Goal: Communication & Community: Answer question/provide support

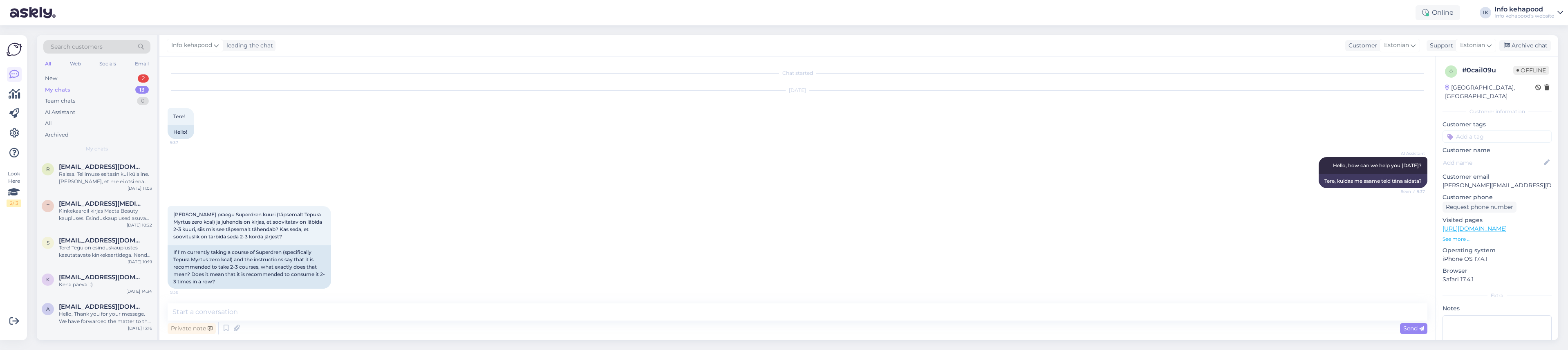
scroll to position [179, 0]
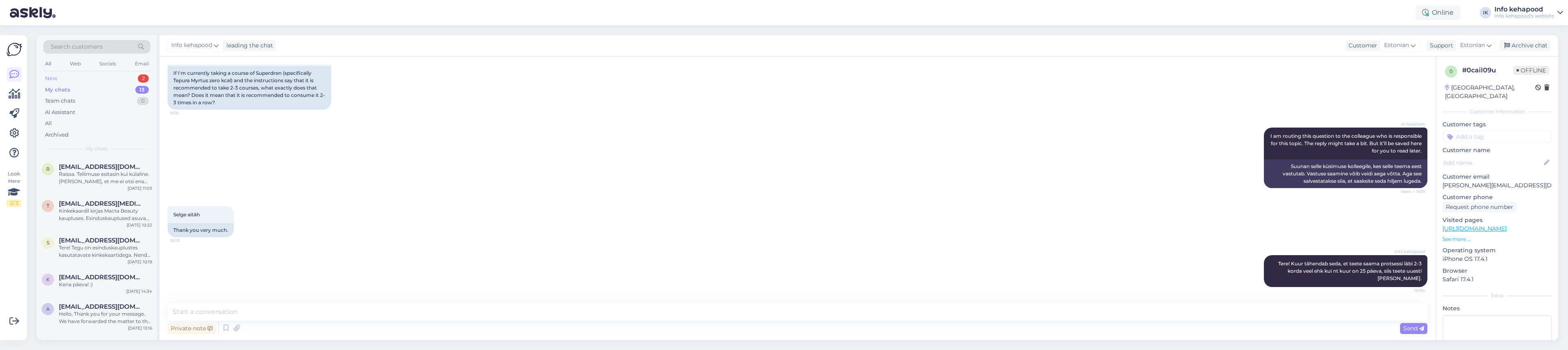
click at [116, 77] on div "New 2" at bounding box center [97, 78] width 107 height 12
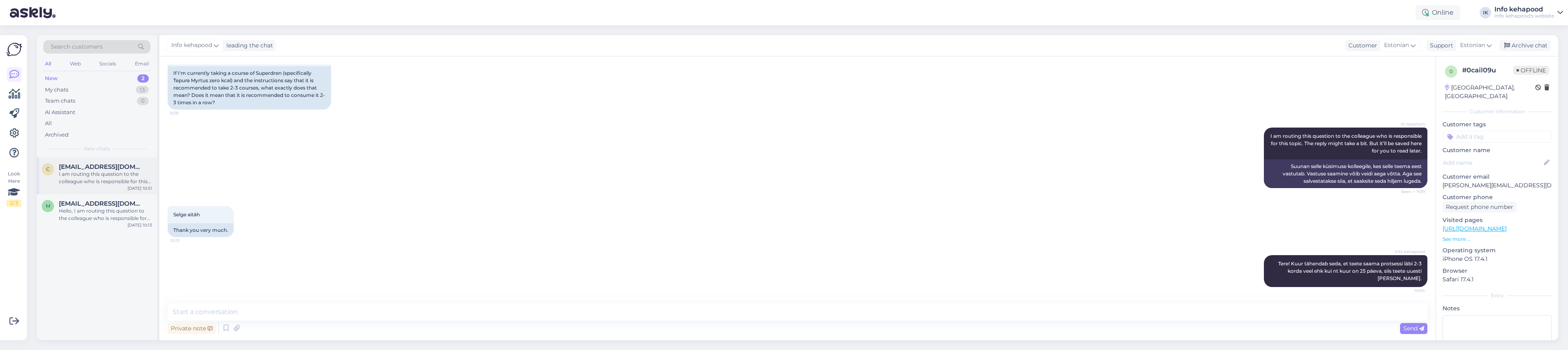
click at [46, 172] on div "c" at bounding box center [48, 170] width 12 height 12
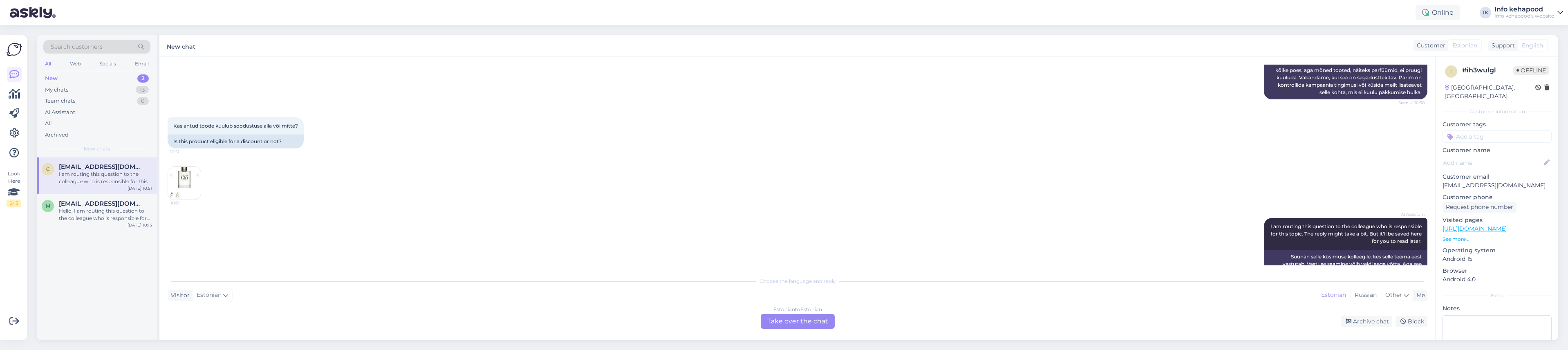
click at [812, 315] on div "Estonian to Estonian Take over the chat" at bounding box center [797, 321] width 74 height 15
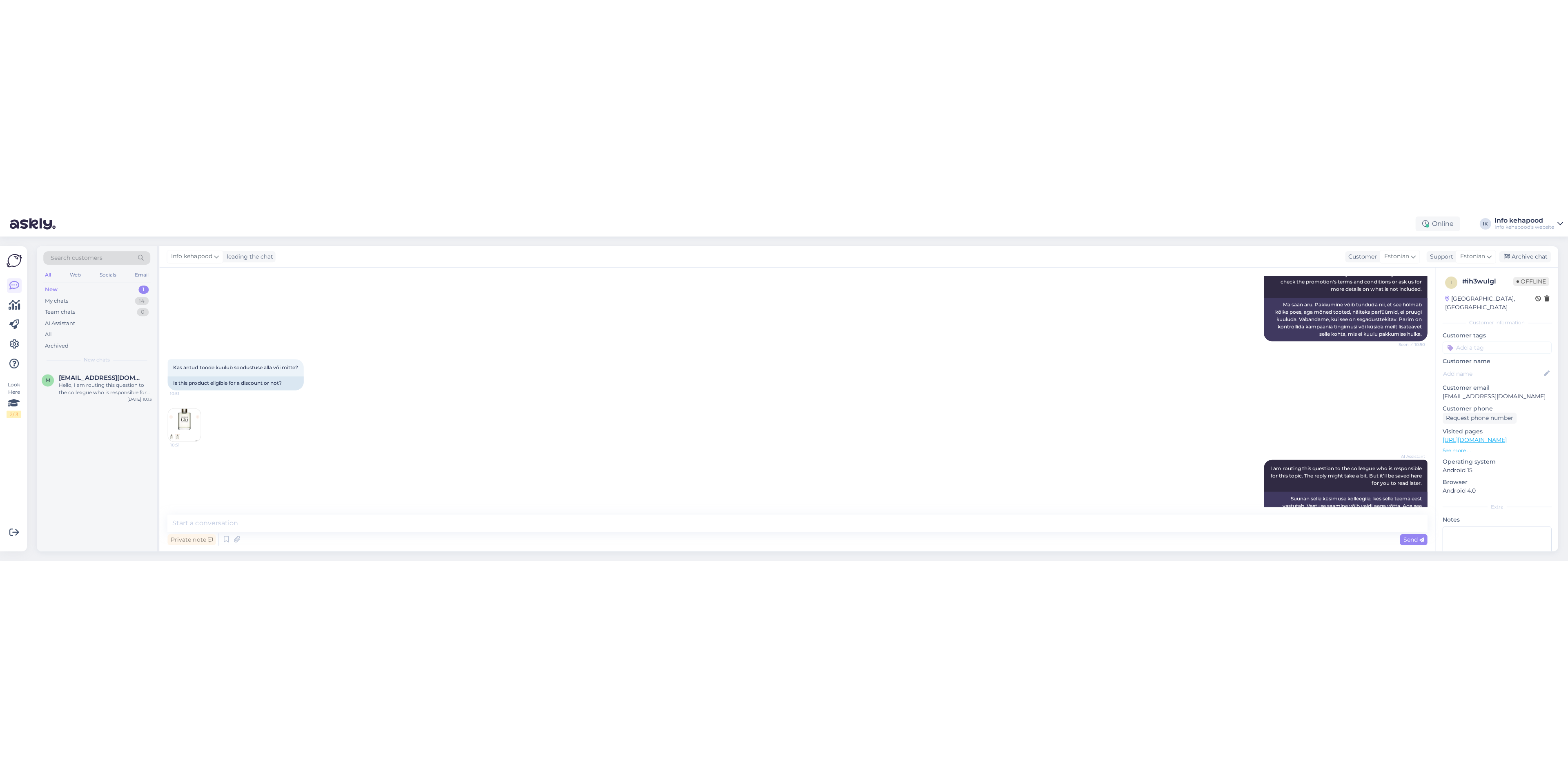
scroll to position [104, 0]
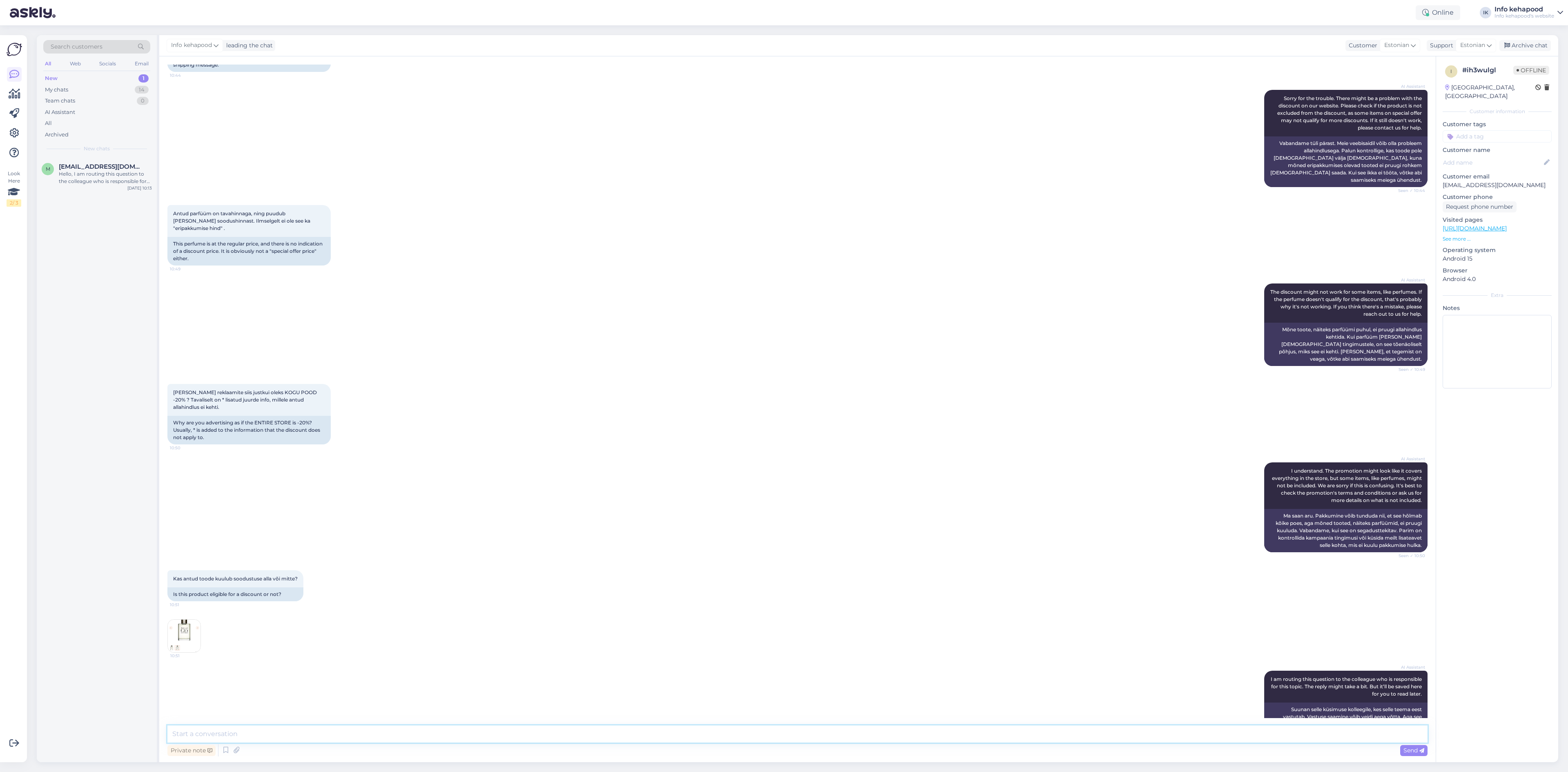
click at [497, 349] on textarea at bounding box center [797, 734] width 1260 height 17
type textarea "Tere! Parfüümidele ei rakendu soodustus. :)"
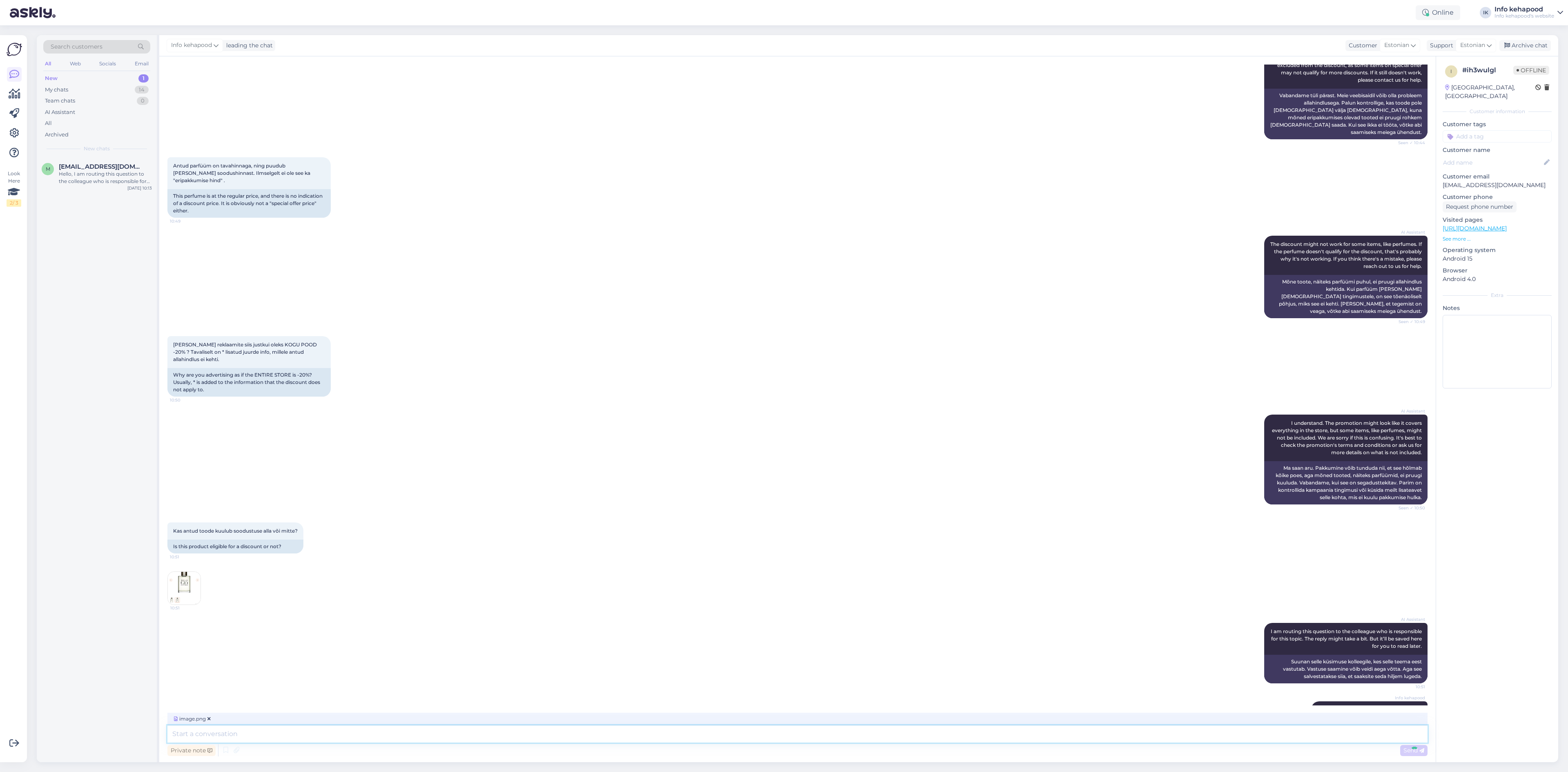
scroll to position [191, 0]
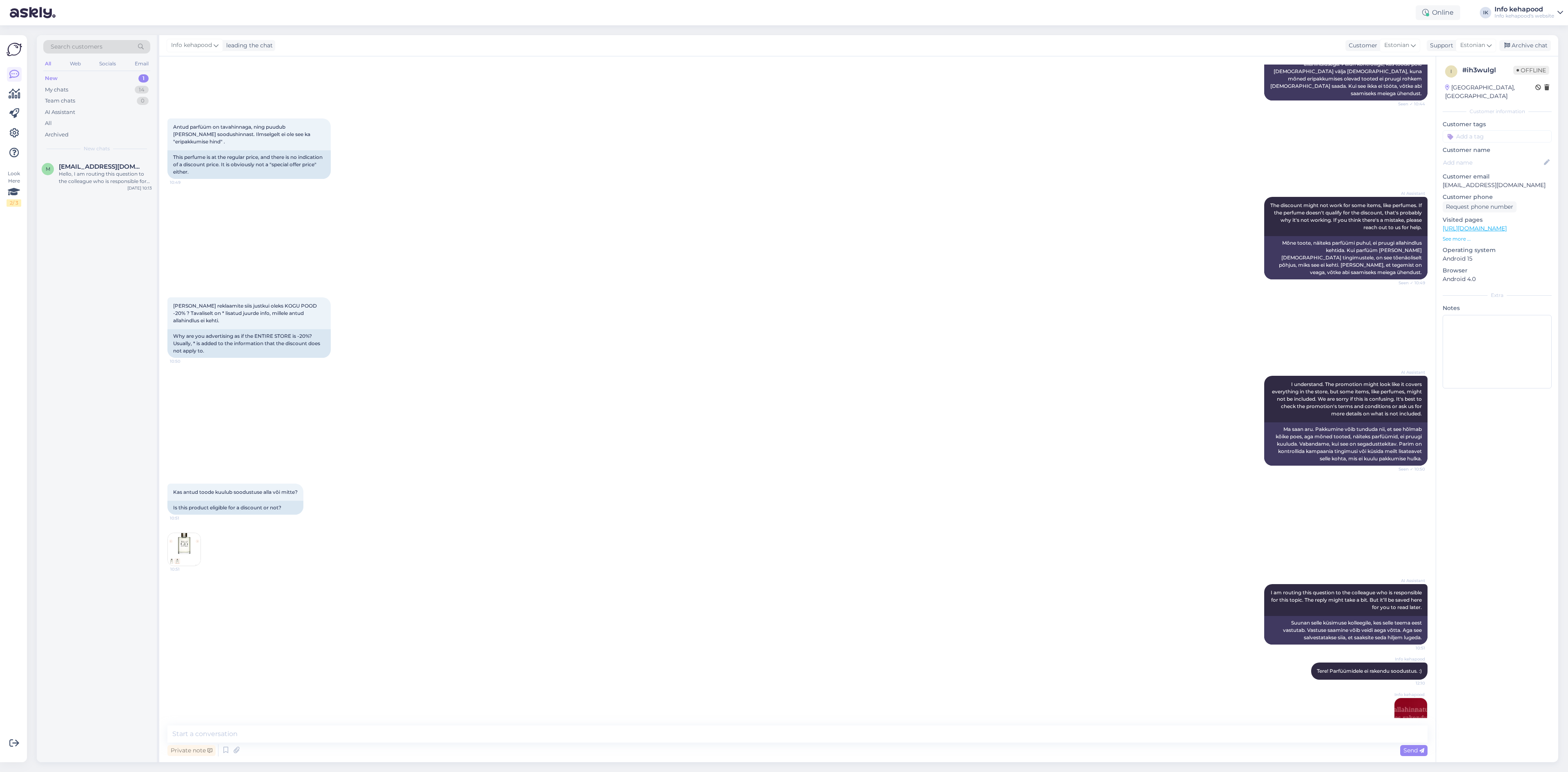
click at [1410, 349] on img at bounding box center [1411, 714] width 33 height 33
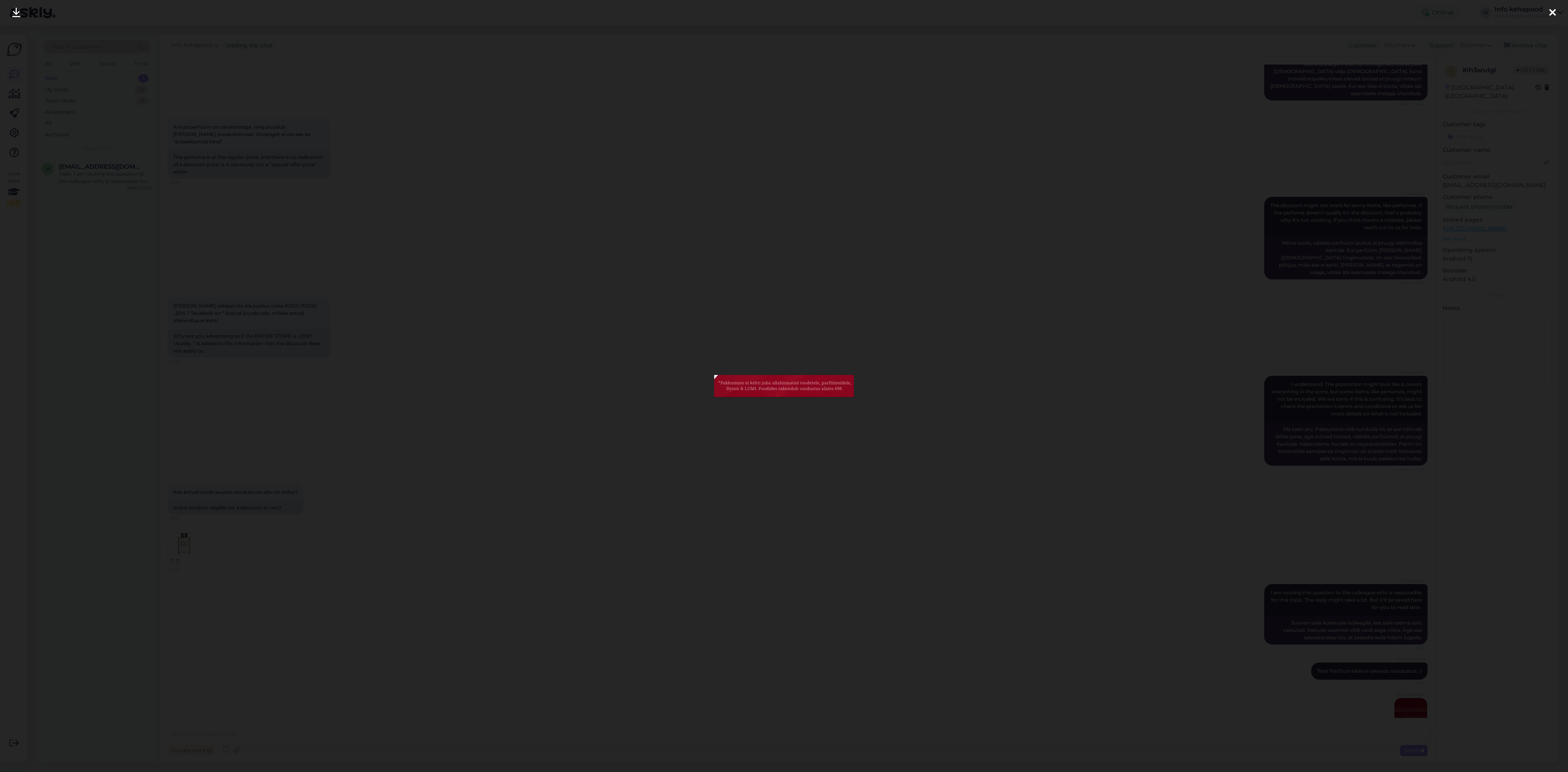
click at [758, 272] on div at bounding box center [784, 386] width 1568 height 772
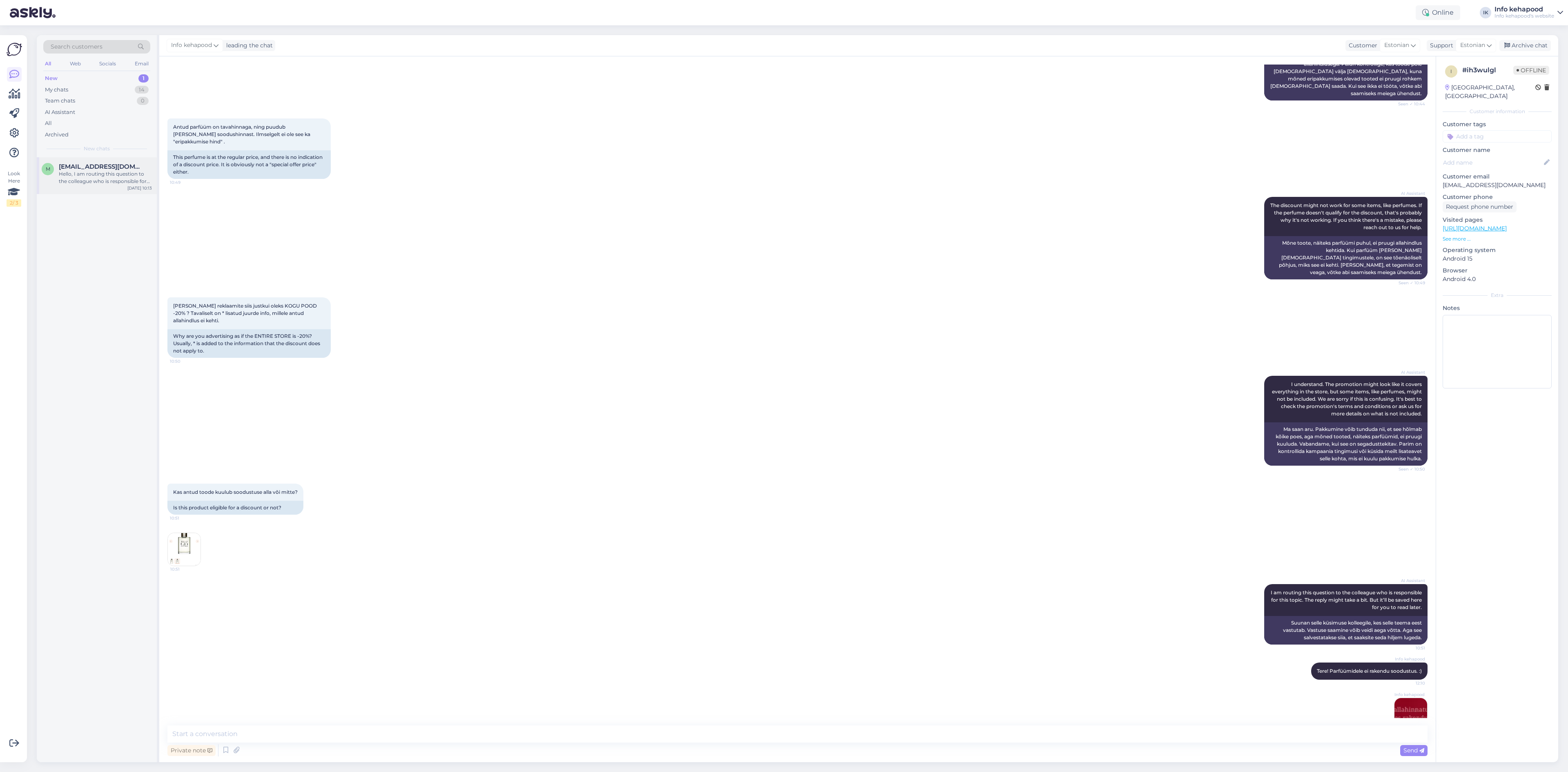
click at [99, 190] on div "m [PERSON_NAME][EMAIL_ADDRESS][DOMAIN_NAME] Hello, I am routing this question t…" at bounding box center [96, 175] width 120 height 37
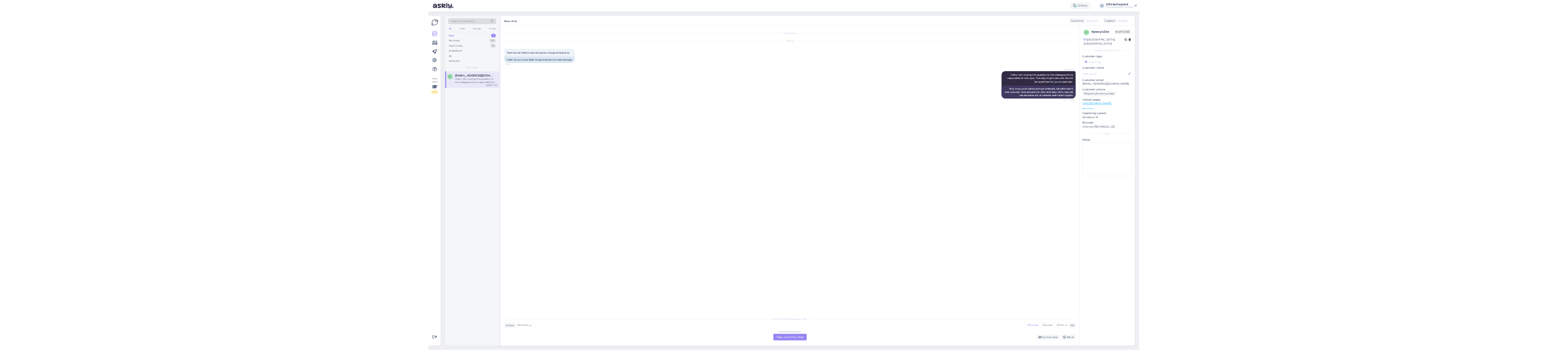
scroll to position [0, 0]
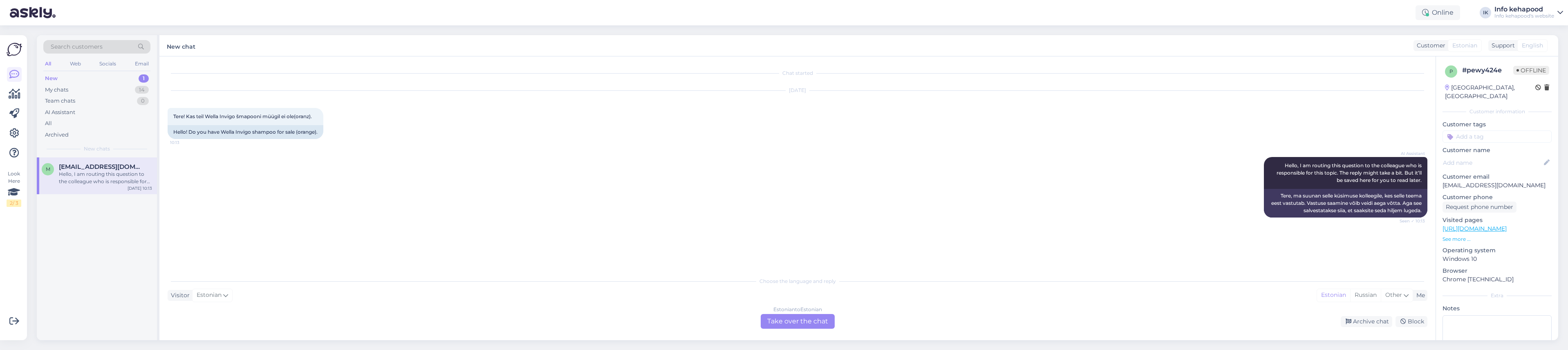
click at [810, 327] on div "Estonian to Estonian Take over the chat" at bounding box center [797, 321] width 74 height 15
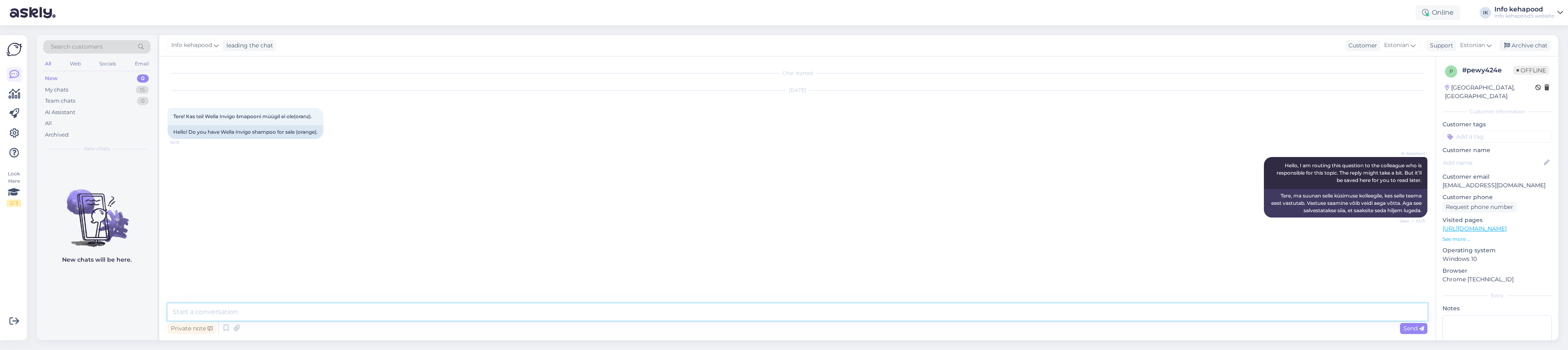
click at [776, 319] on textarea at bounding box center [798, 312] width 1260 height 17
type textarea "Tere! Kahjuks mitte."
click at [109, 88] on div "My chats 15" at bounding box center [97, 90] width 107 height 12
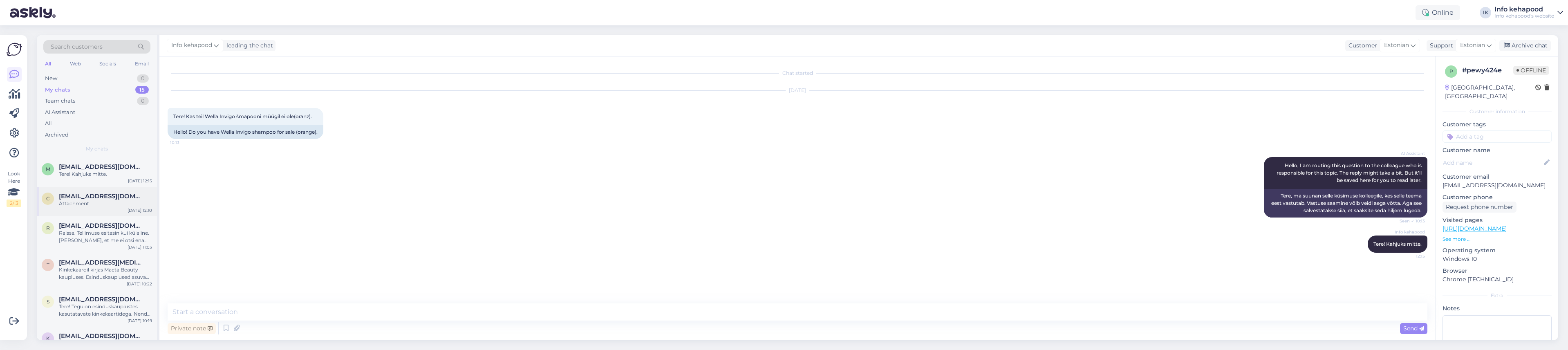
click at [93, 200] on div "Attachment" at bounding box center [105, 204] width 93 height 7
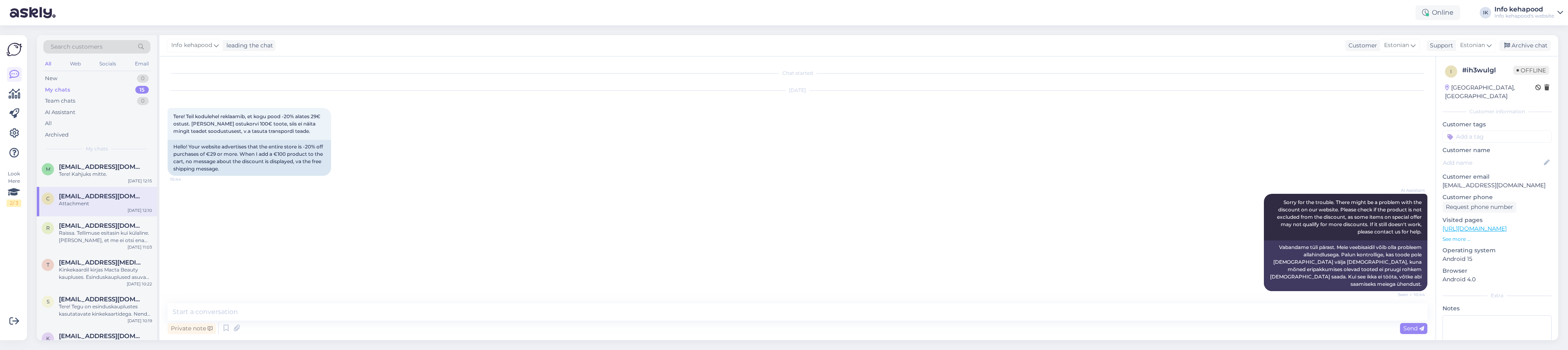
scroll to position [613, 0]
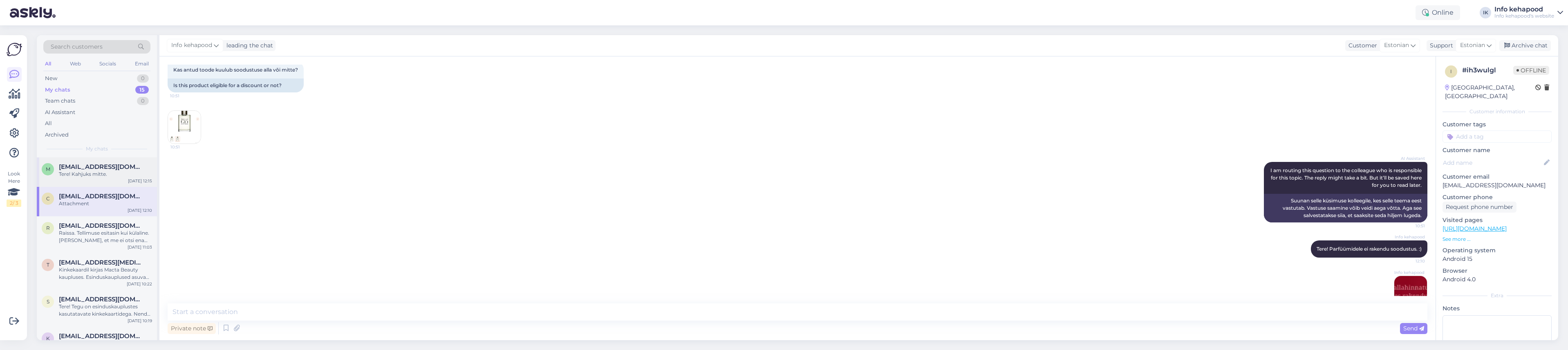
click at [112, 166] on span "[EMAIL_ADDRESS][DOMAIN_NAME]" at bounding box center [102, 167] width 85 height 7
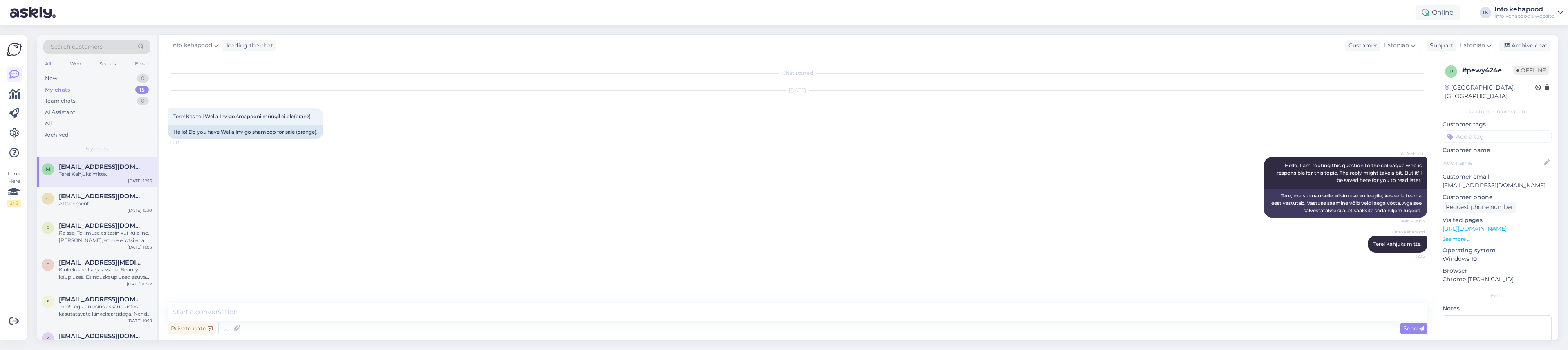
scroll to position [0, 0]
click at [98, 228] on span "[EMAIL_ADDRESS][DOMAIN_NAME]" at bounding box center [102, 226] width 85 height 7
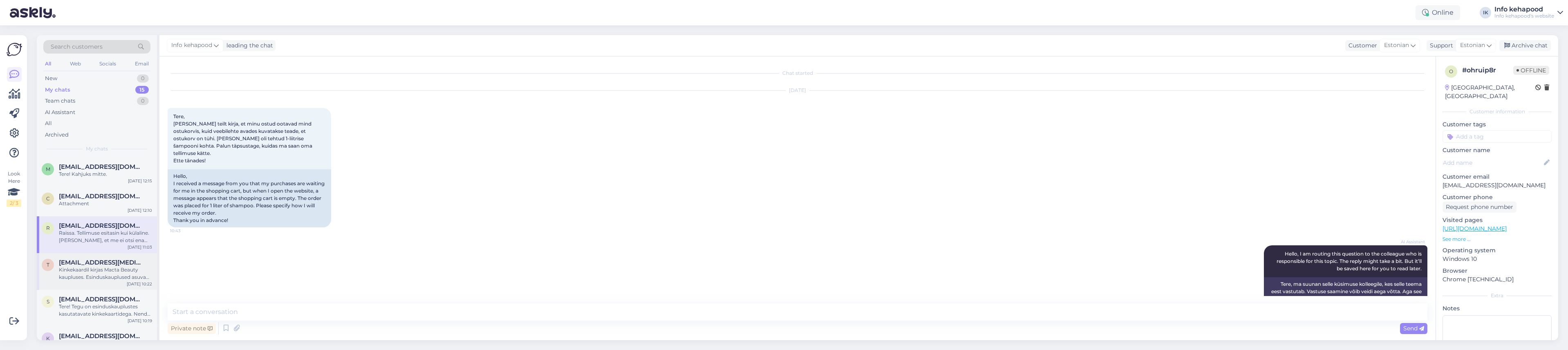
scroll to position [251, 0]
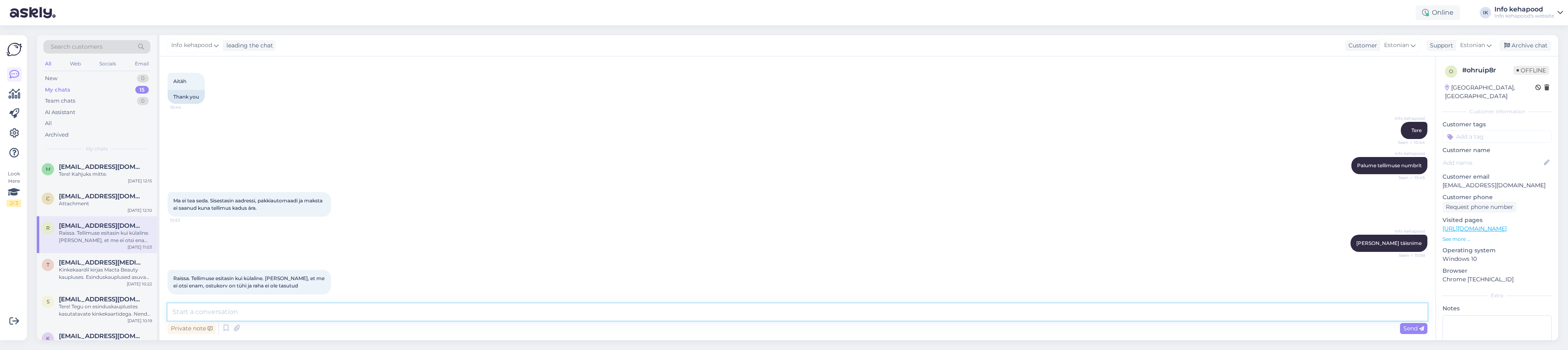
click at [269, 309] on textarea at bounding box center [798, 312] width 1260 height 17
type textarea "Selge, kas saan kuidagi veel aidata?"
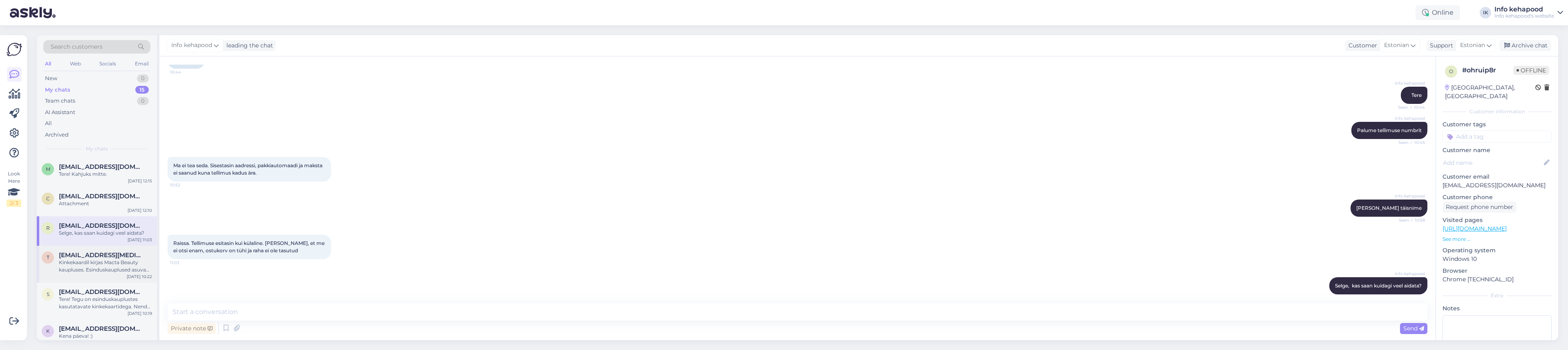
click at [66, 252] on span "[EMAIL_ADDRESS][MEDICAL_DATA][DOMAIN_NAME]" at bounding box center [102, 255] width 85 height 7
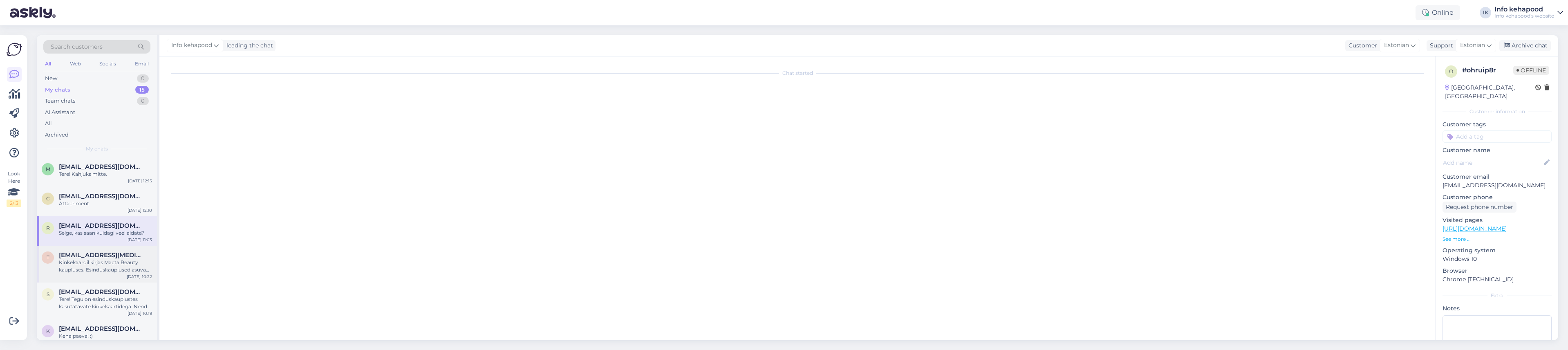
scroll to position [77, 0]
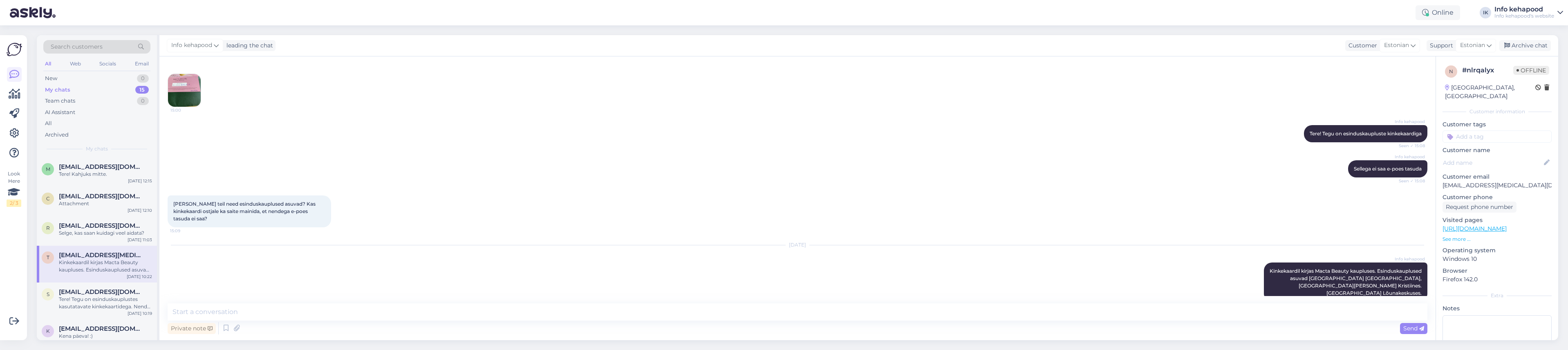
click at [1158, 211] on div "[PERSON_NAME] teil need esinduskauplused asuvad? Kas kinkekaardi ostjale ka sai…" at bounding box center [798, 212] width 1260 height 50
click at [90, 304] on div "Tere! Tegu on esinduskauplustes kasutatavate kinkekaartidega. Nende kahjuks ei …" at bounding box center [105, 303] width 93 height 15
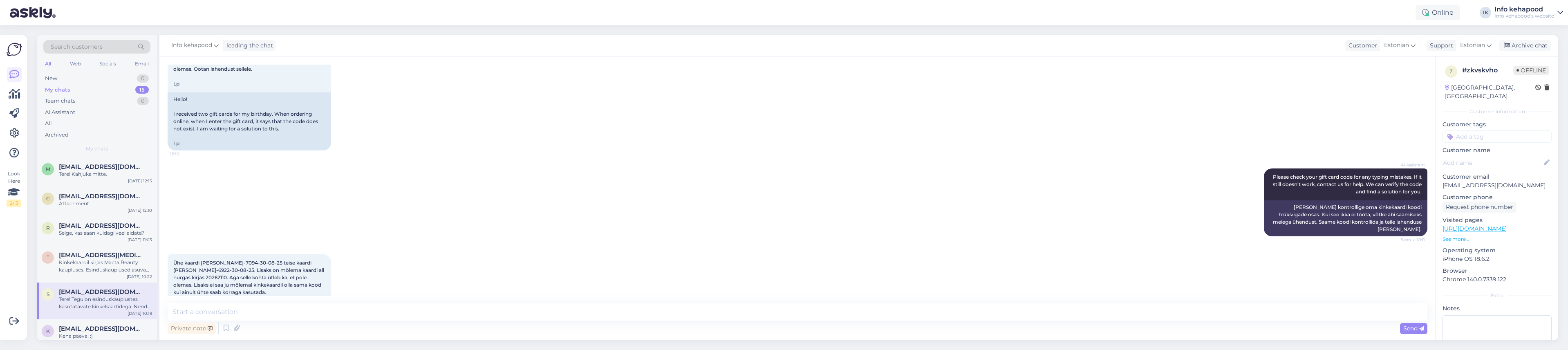
scroll to position [187, 0]
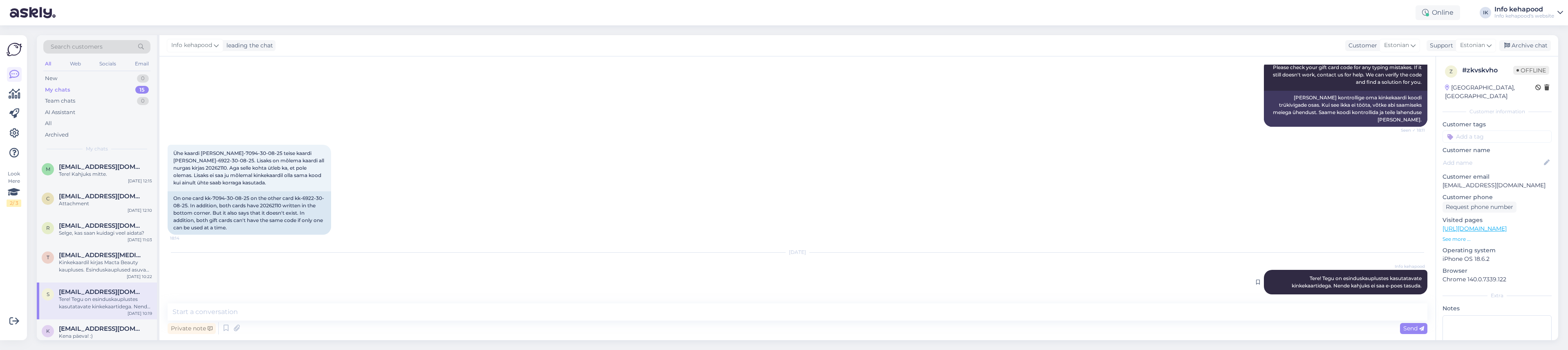
click at [1332, 275] on span "Tere! Tegu on esinduskauplustes kasutatavate kinkekaartidega. Nende kahjuks ei …" at bounding box center [1357, 282] width 131 height 13
